Goal: Task Accomplishment & Management: Use online tool/utility

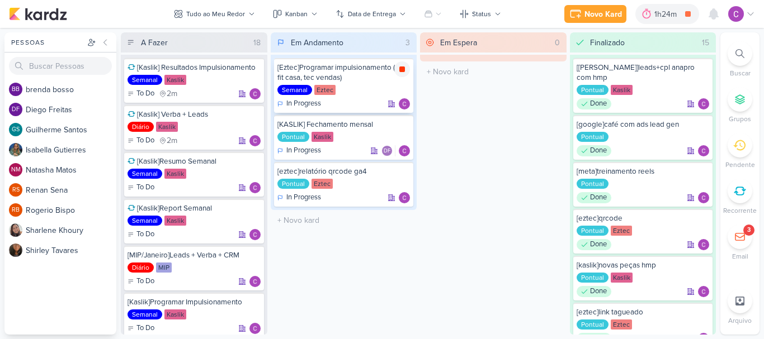
click at [403, 65] on icon at bounding box center [401, 69] width 9 height 9
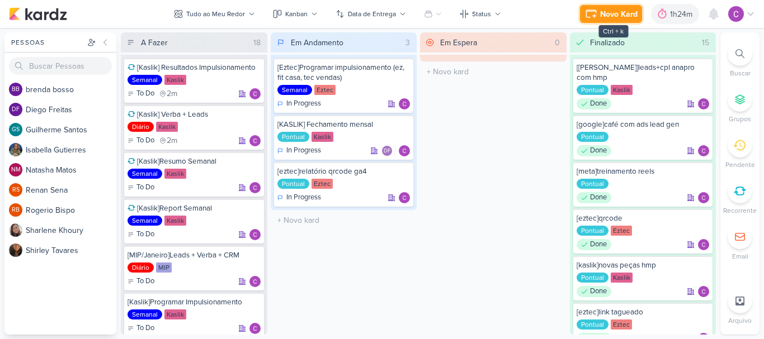
click at [621, 17] on div "Novo Kard" at bounding box center [618, 14] width 37 height 12
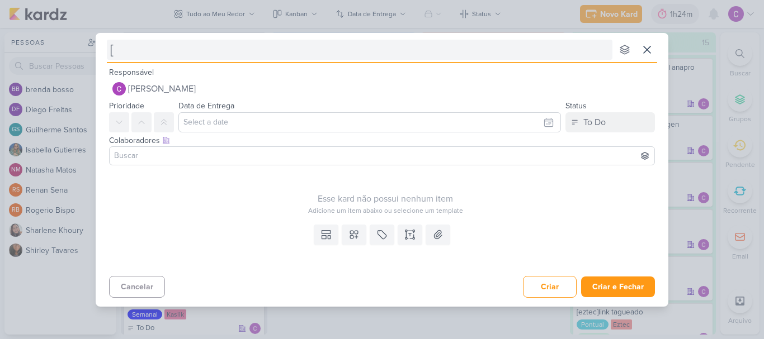
type input "[e"
type input "[ez"
type input "[eztec"
type input "[eztec]"
type input "[eztec]q"
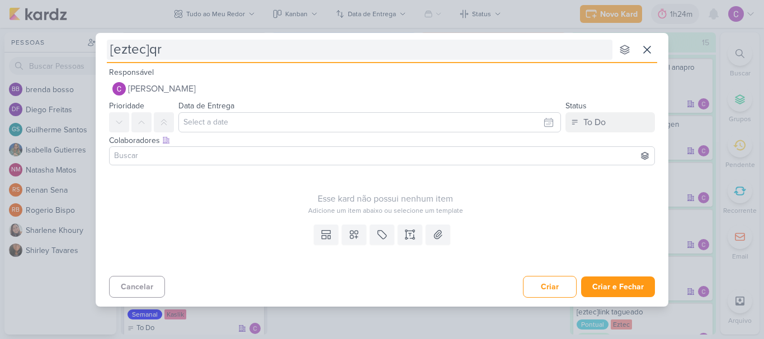
type input "[eztec]qrc"
type input "[eztec]qrcodes"
type input "[eztec]qrcodes - fale oma"
type input "[eztec]qrcodes - fale c"
type input "[eztec]qrcodes - fale coma"
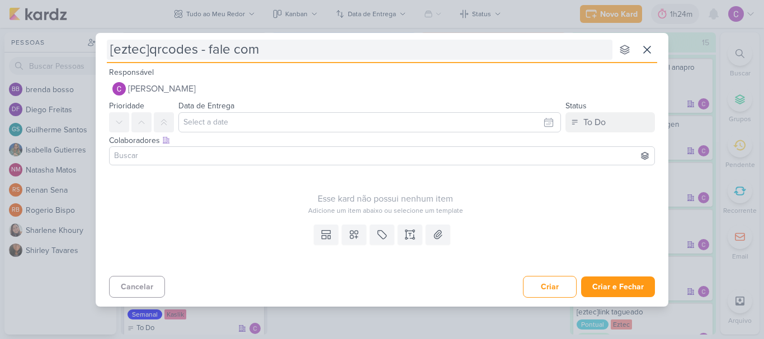
type input "[eztec]qrcodes - fale co"
type input "[eztec]qrcodes - fale com a e"
type input "[eztec]qrcodes - fale com a ez"
type input "[eztec]qrcodes - fale com a eztec"
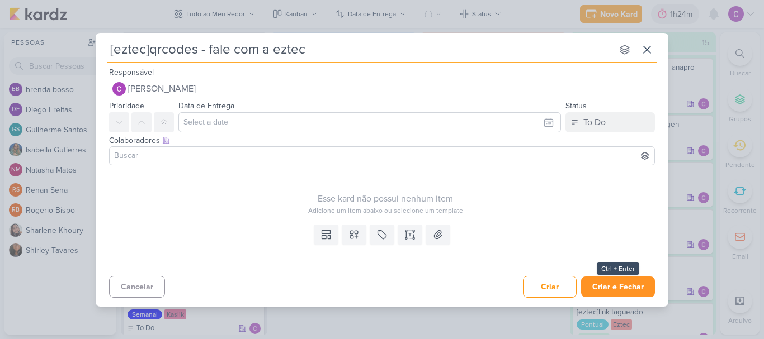
type input "[eztec]qrcodes - fale com a eztec"
click at [625, 288] on button "Criar e Fechar" at bounding box center [618, 287] width 74 height 21
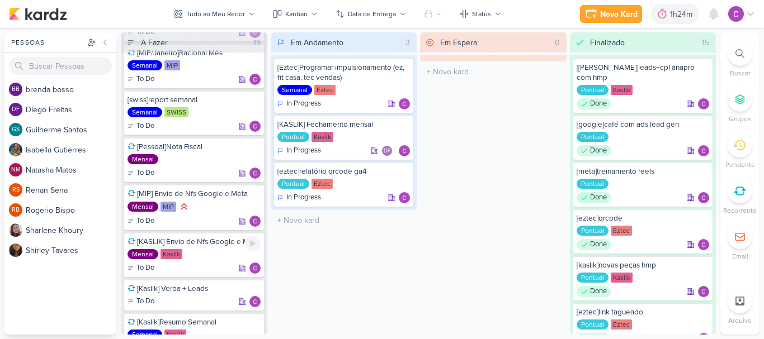
scroll to position [622, 0]
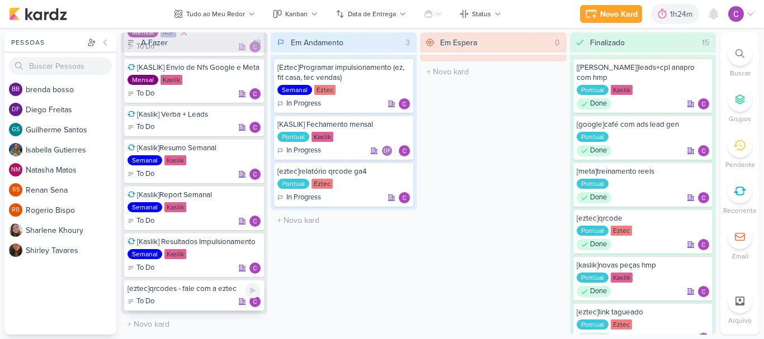
click at [209, 299] on div "To Do" at bounding box center [193, 301] width 133 height 11
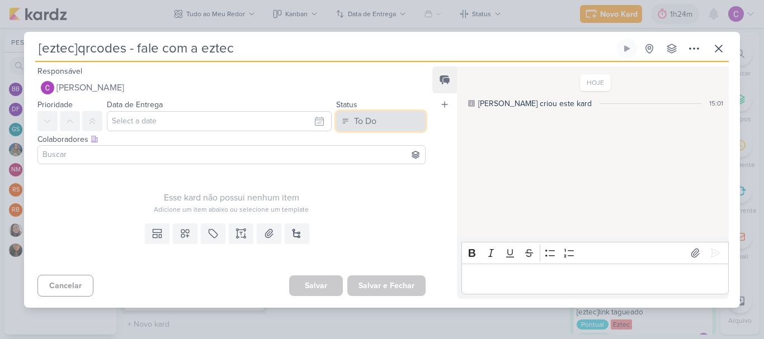
click at [390, 117] on button "To Do" at bounding box center [380, 121] width 89 height 20
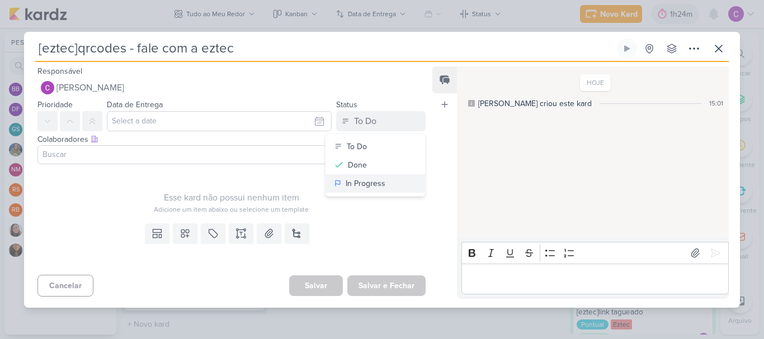
click at [370, 182] on div "In Progress" at bounding box center [366, 184] width 40 height 12
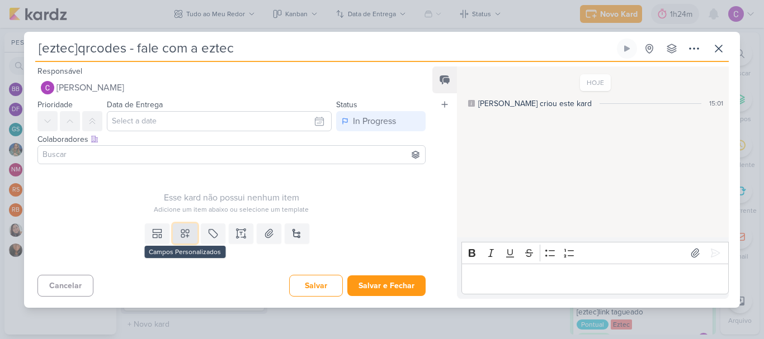
click at [189, 235] on button at bounding box center [185, 234] width 25 height 20
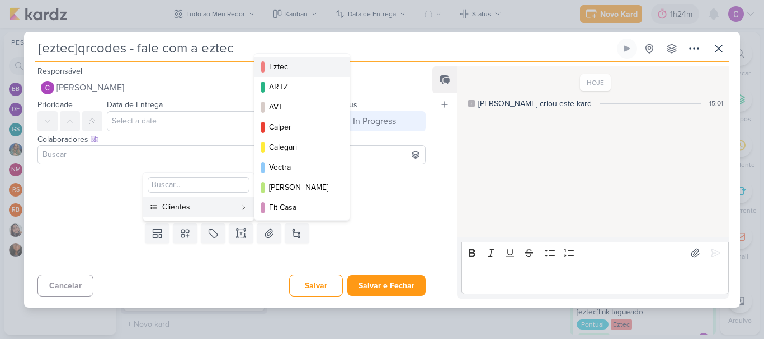
click at [295, 69] on div "Eztec" at bounding box center [302, 67] width 67 height 12
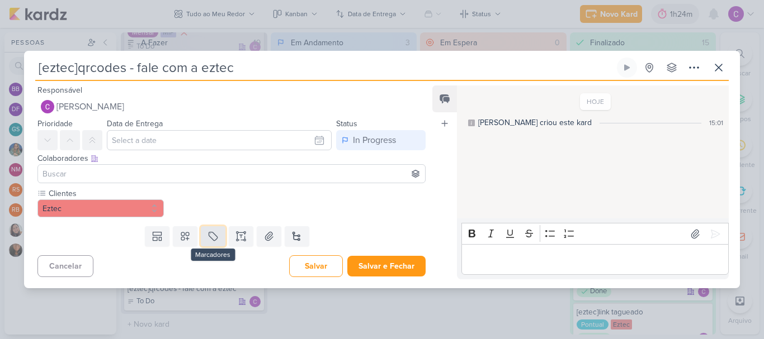
click at [215, 238] on icon at bounding box center [213, 237] width 8 height 8
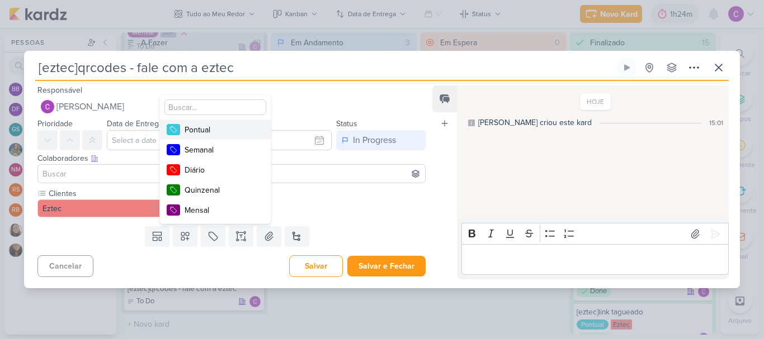
click at [239, 129] on div "Pontual" at bounding box center [220, 130] width 73 height 12
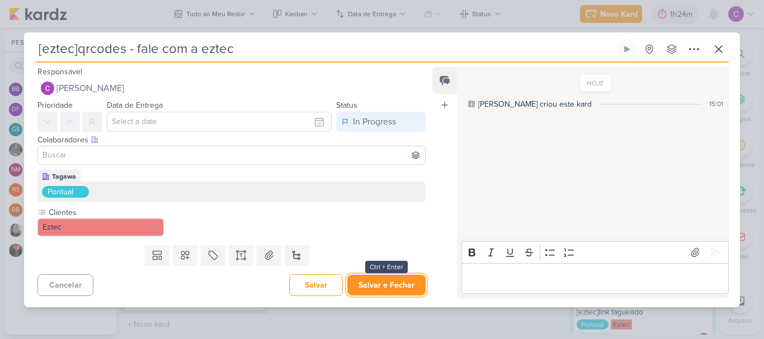
click at [381, 281] on button "Salvar e Fechar" at bounding box center [386, 285] width 78 height 21
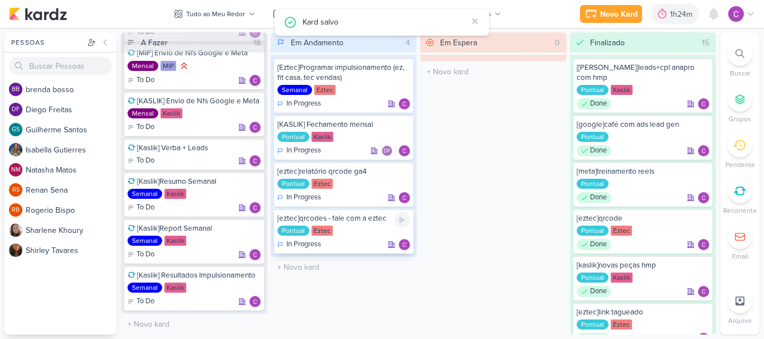
scroll to position [588, 0]
click at [402, 222] on icon at bounding box center [402, 220] width 6 height 6
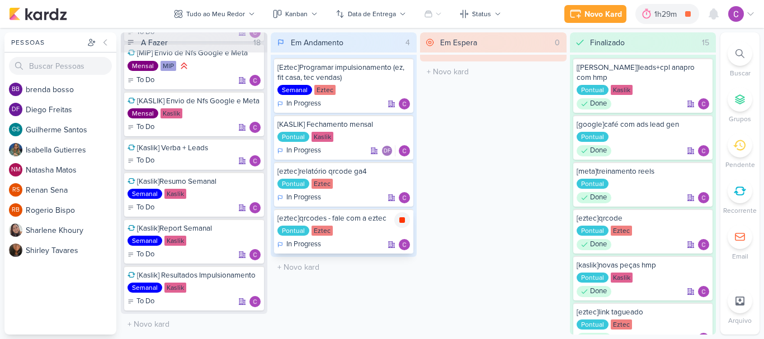
click at [400, 221] on icon at bounding box center [402, 220] width 6 height 6
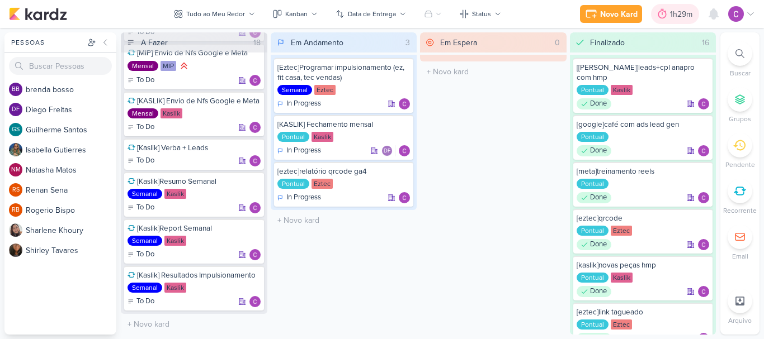
click at [656, 11] on icon at bounding box center [661, 13] width 11 height 11
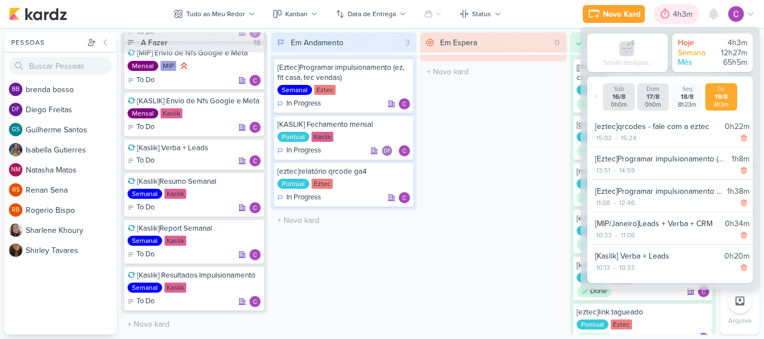
click at [678, 12] on div "4h3m" at bounding box center [684, 14] width 23 height 12
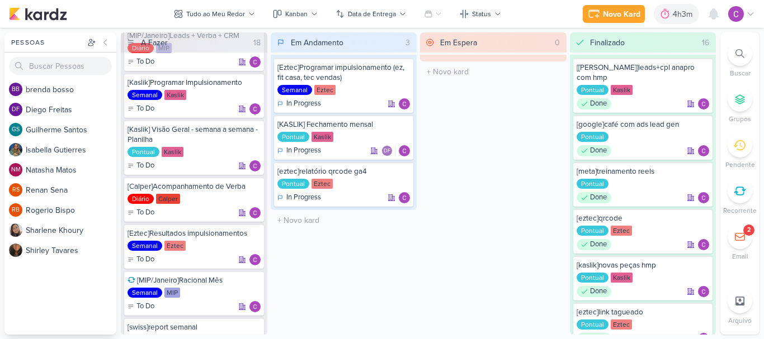
scroll to position [85, 0]
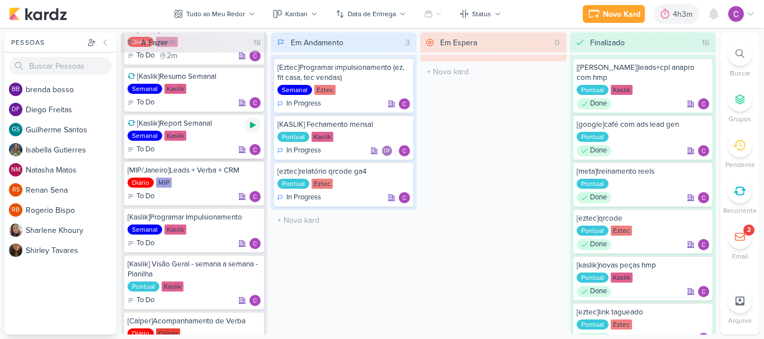
click at [255, 127] on icon at bounding box center [252, 125] width 9 height 9
click at [503, 238] on div "Em Espera 0 O título do kard deve ter menos que 100 caracteres" at bounding box center [493, 183] width 146 height 302
click at [526, 177] on div "Em Espera 0 O título do kard deve ter menos que 100 caracteres" at bounding box center [493, 183] width 146 height 302
click at [254, 125] on icon at bounding box center [253, 125] width 6 height 6
click at [403, 70] on icon at bounding box center [402, 70] width 6 height 6
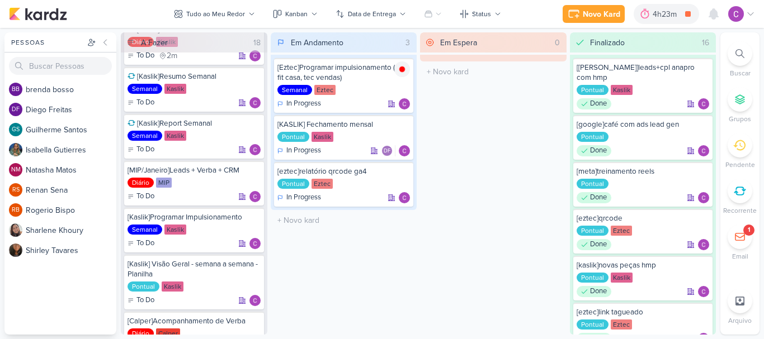
click at [405, 233] on div "Em Andamento 3 [Eztec]Programar impulsionamento (ez, fit casa, tec vendas) Sema…" at bounding box center [344, 183] width 146 height 302
